Goal: Transaction & Acquisition: Book appointment/travel/reservation

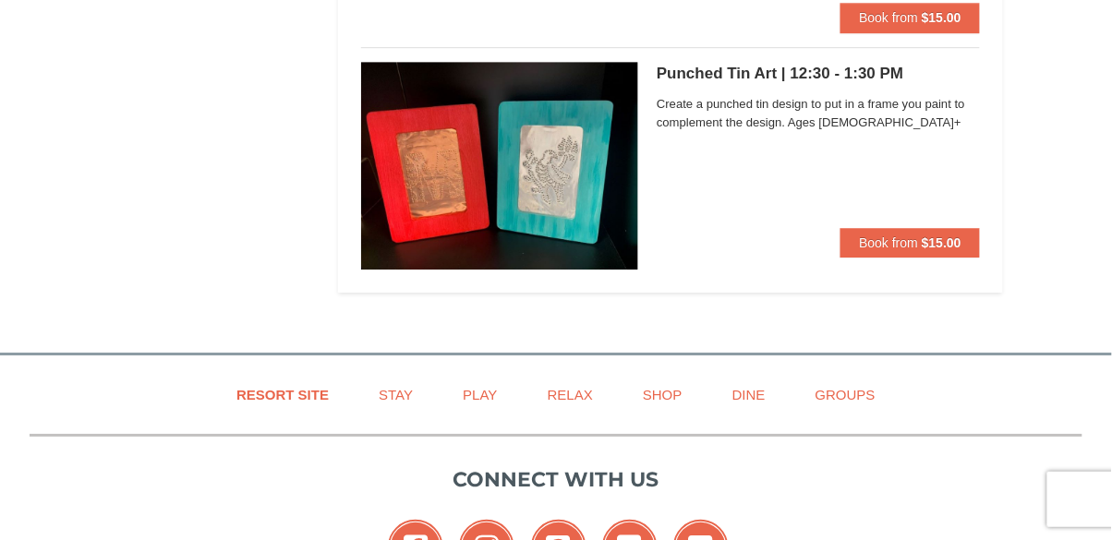
scroll to position [5985, 0]
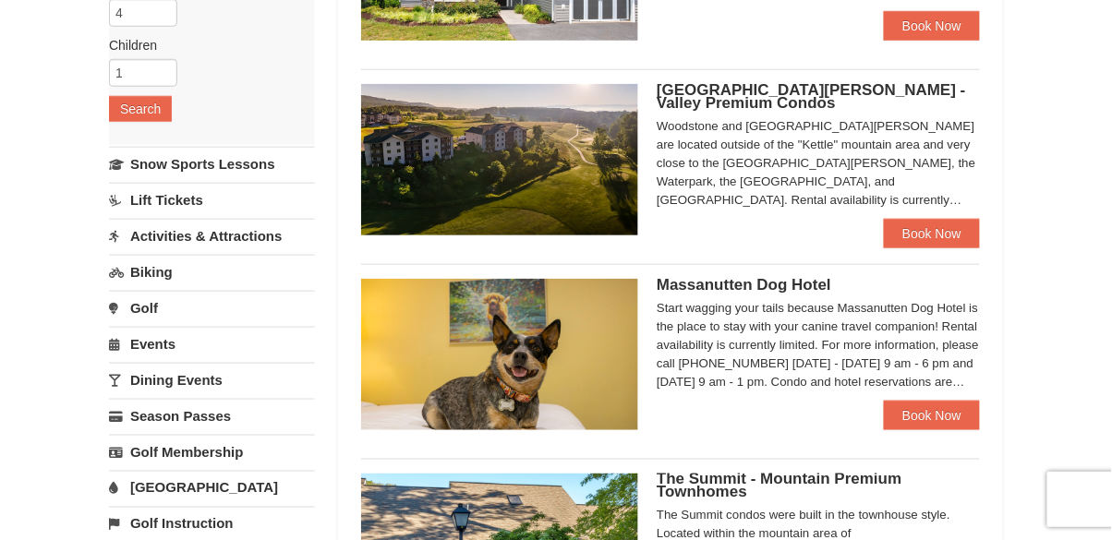
scroll to position [273, 0]
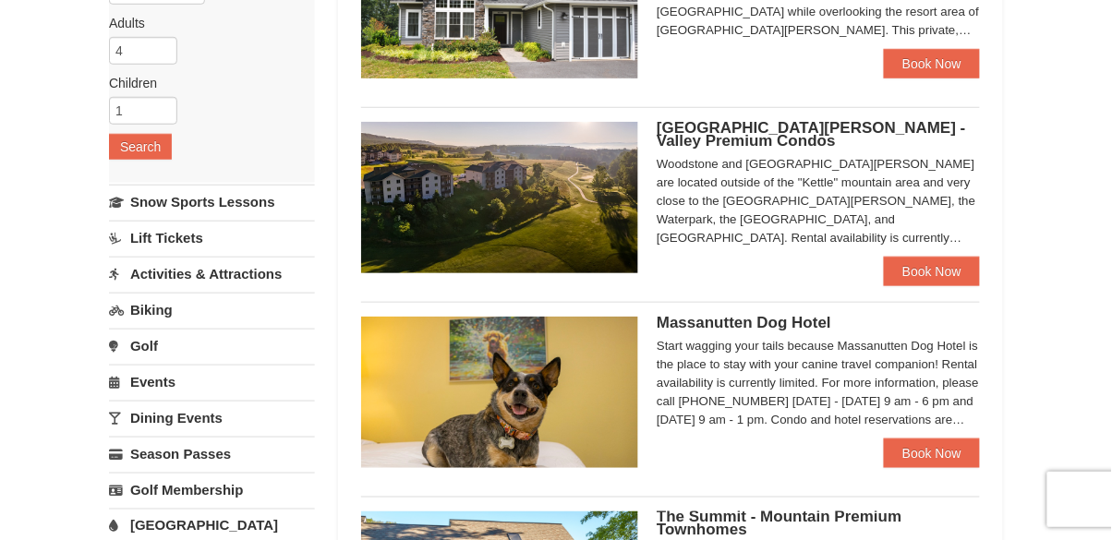
click at [173, 283] on link "Activities & Attractions" at bounding box center [212, 274] width 206 height 34
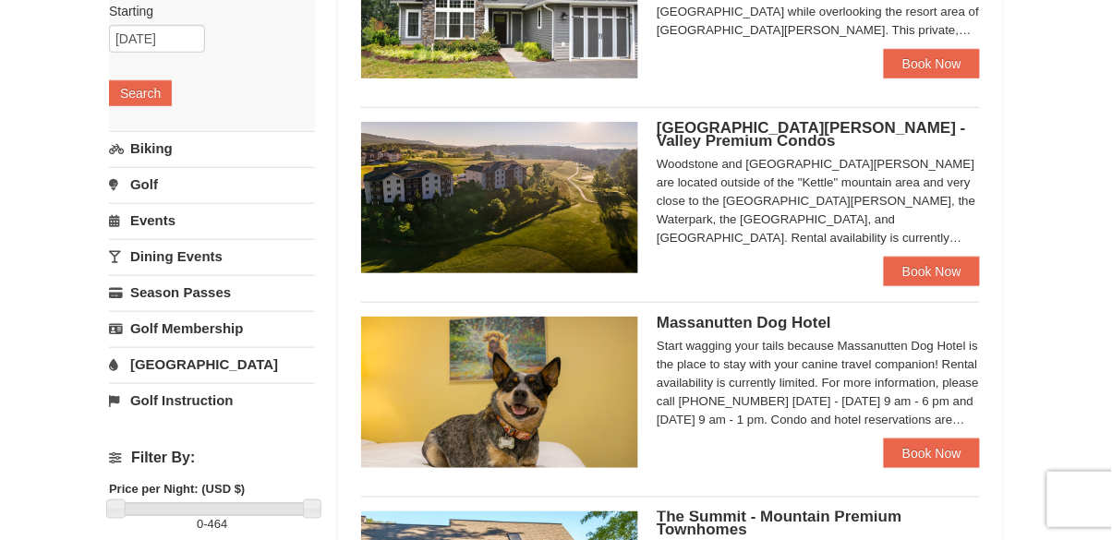
click at [207, 370] on link "[GEOGRAPHIC_DATA]" at bounding box center [212, 364] width 206 height 34
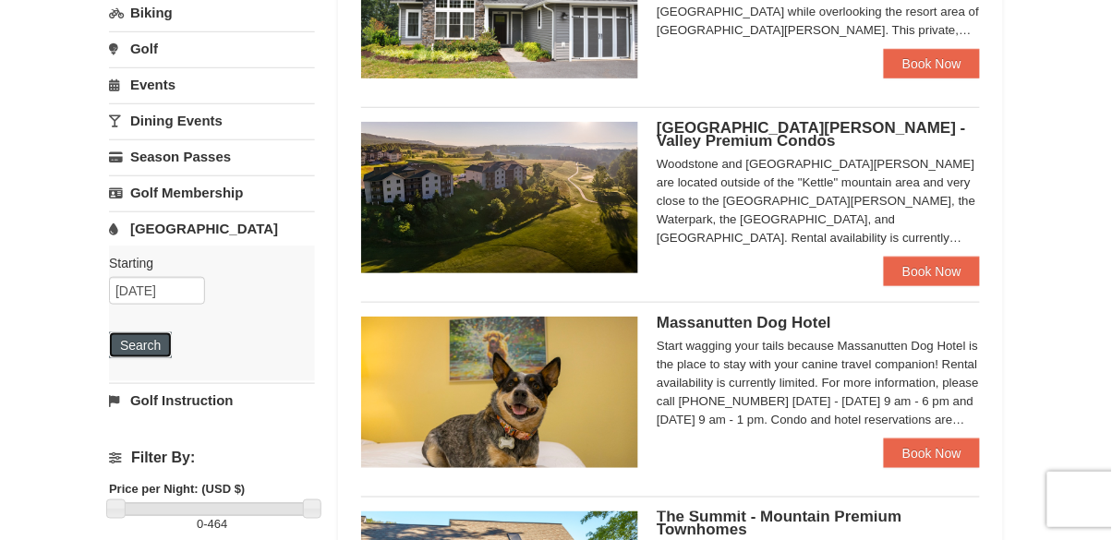
click at [149, 349] on button "Search" at bounding box center [140, 346] width 63 height 26
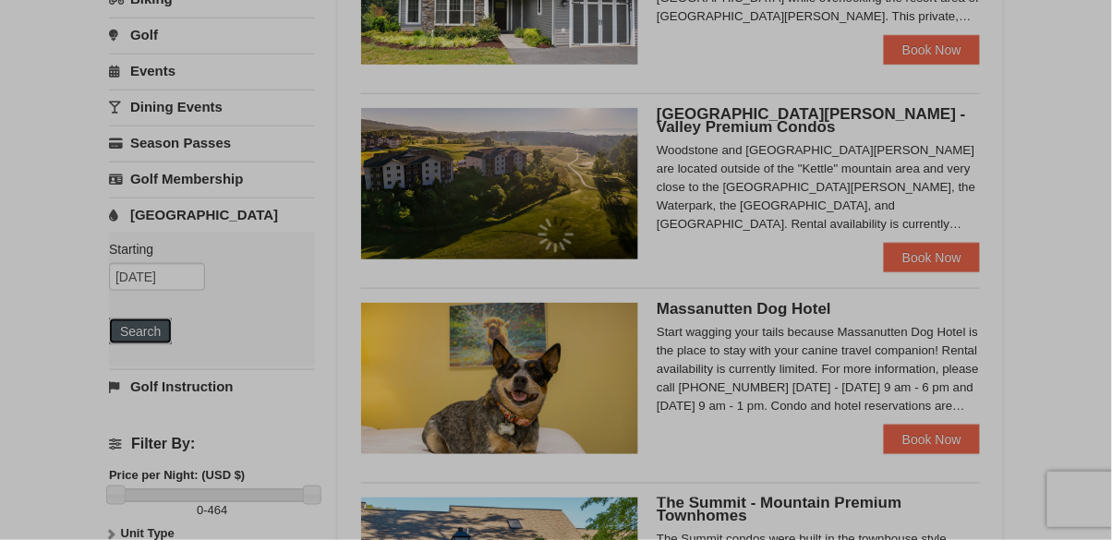
scroll to position [323, 0]
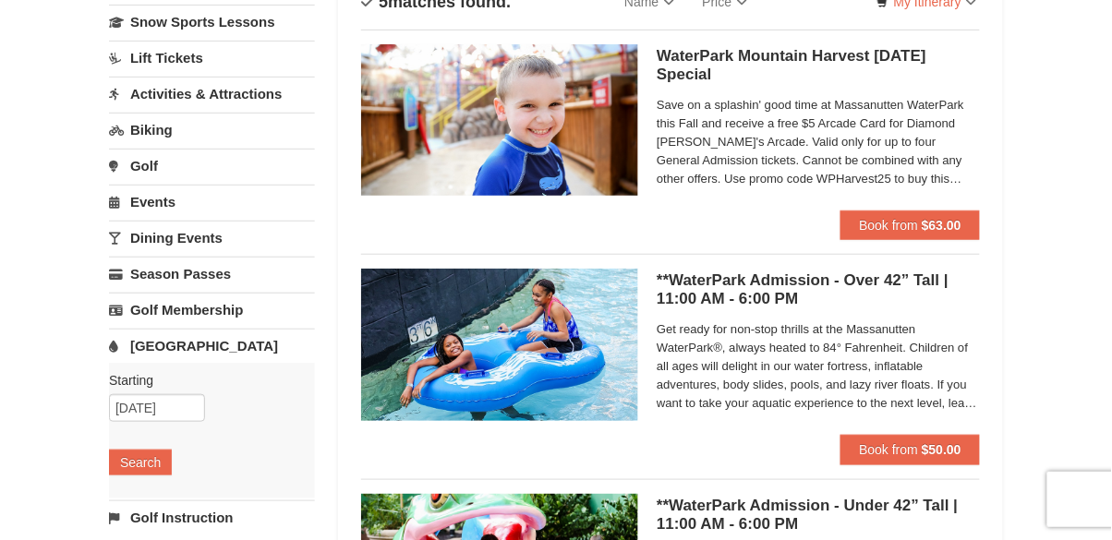
scroll to position [100, 0]
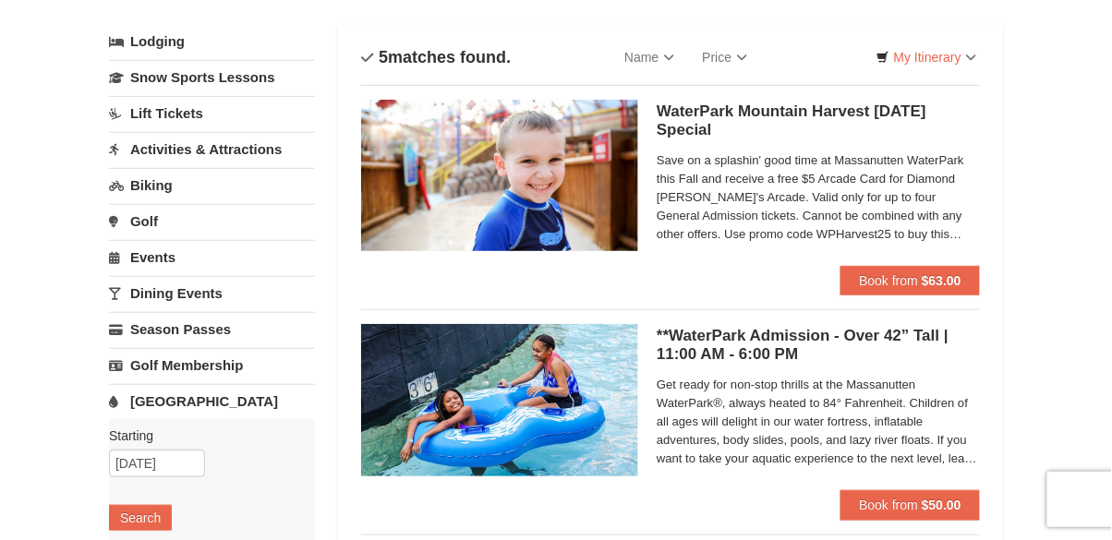
click at [152, 152] on link "Activities & Attractions" at bounding box center [212, 149] width 206 height 34
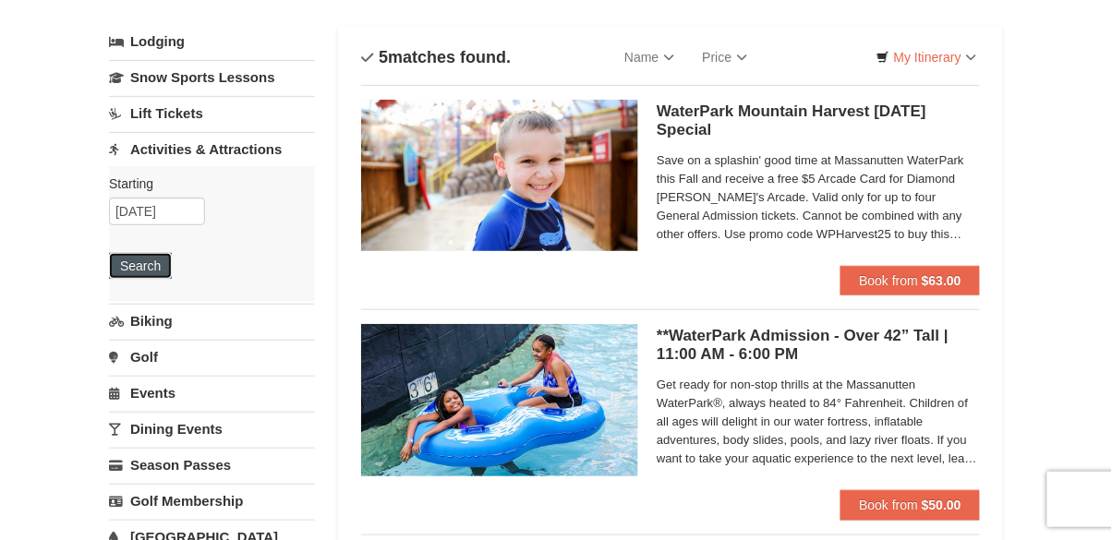
click at [150, 276] on button "Search" at bounding box center [140, 266] width 63 height 26
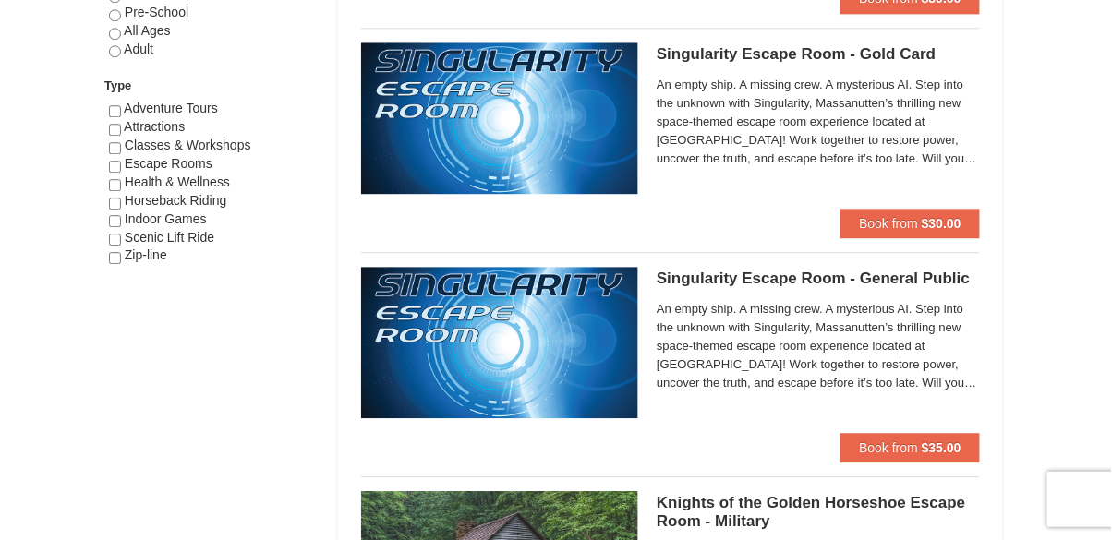
scroll to position [1061, 0]
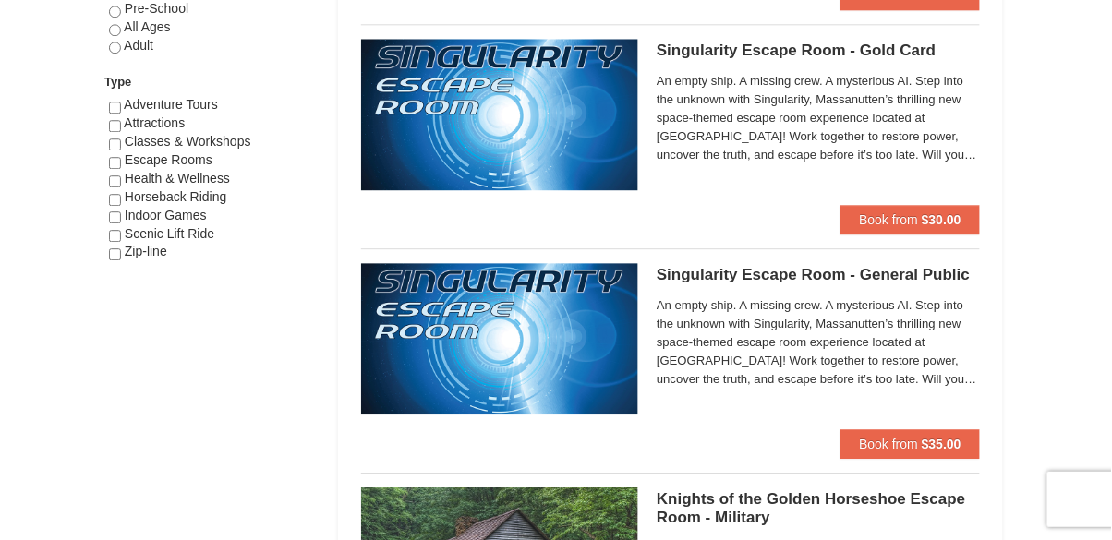
click at [623, 369] on img at bounding box center [499, 339] width 277 height 152
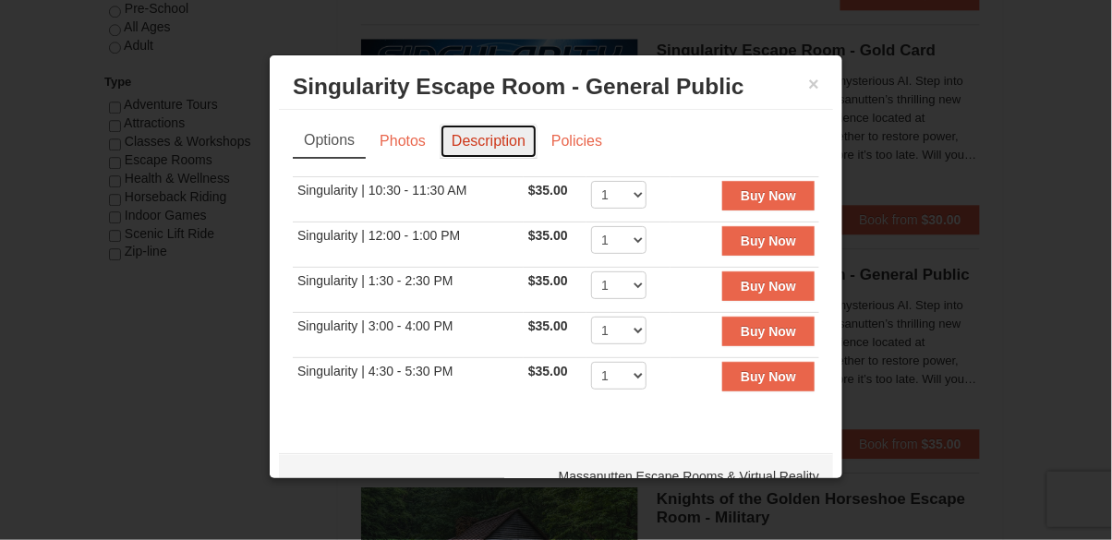
click at [480, 152] on link "Description" at bounding box center [489, 141] width 98 height 35
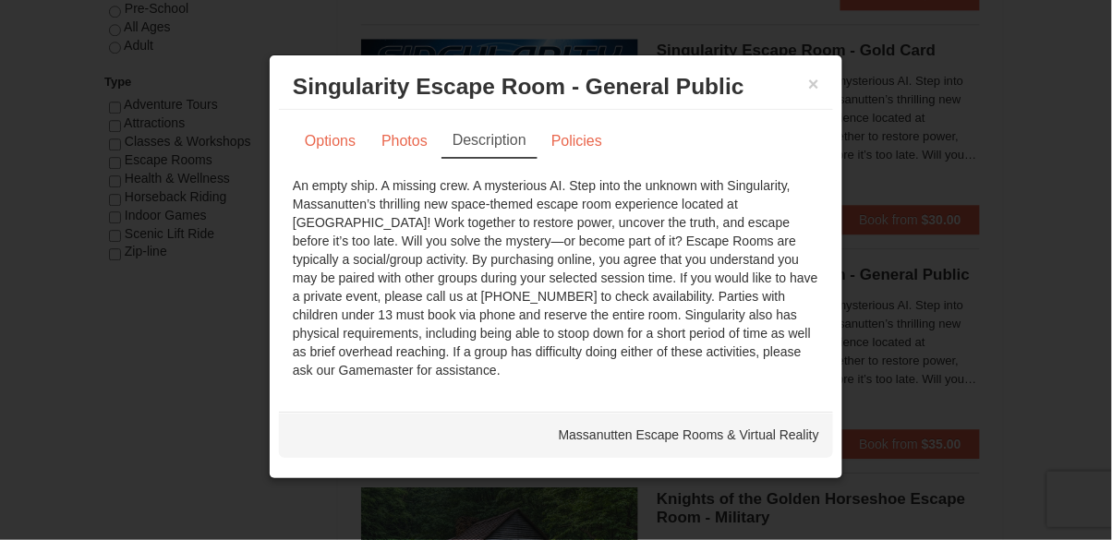
click at [1070, 415] on div at bounding box center [556, 270] width 1112 height 540
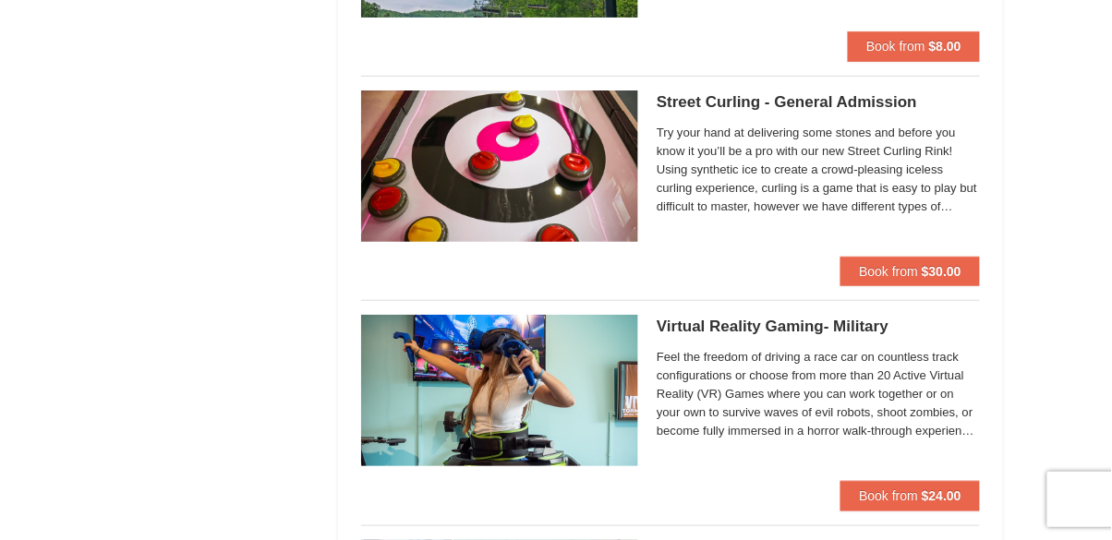
scroll to position [3256, 0]
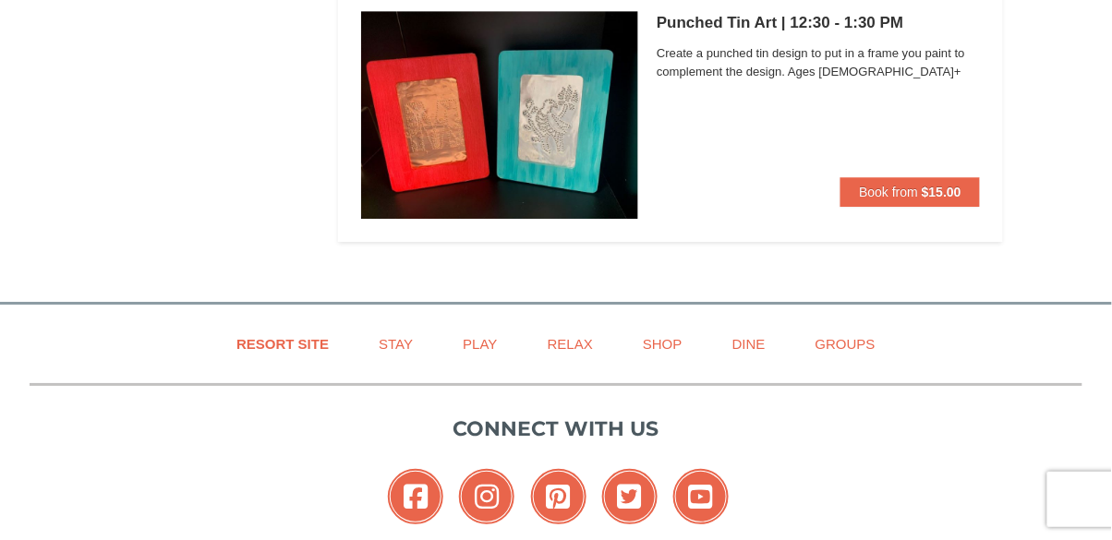
scroll to position [6027, 0]
